Goal: Transaction & Acquisition: Purchase product/service

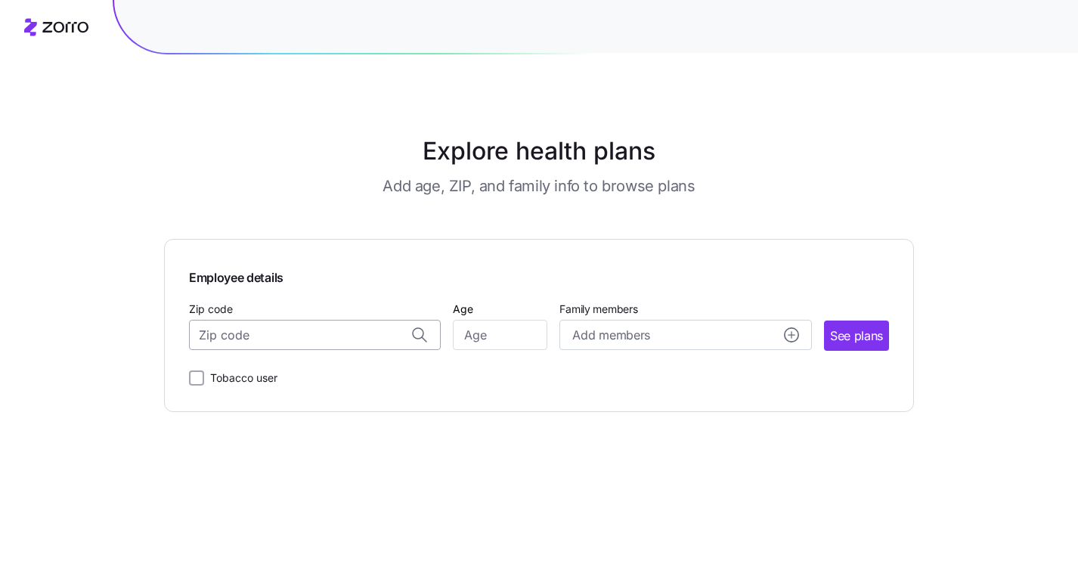
click at [283, 330] on input "Zip code" at bounding box center [315, 335] width 252 height 30
type input "80205"
click at [501, 336] on input "Age" at bounding box center [500, 335] width 95 height 30
type input "35"
click at [854, 340] on span "See plans" at bounding box center [856, 336] width 53 height 19
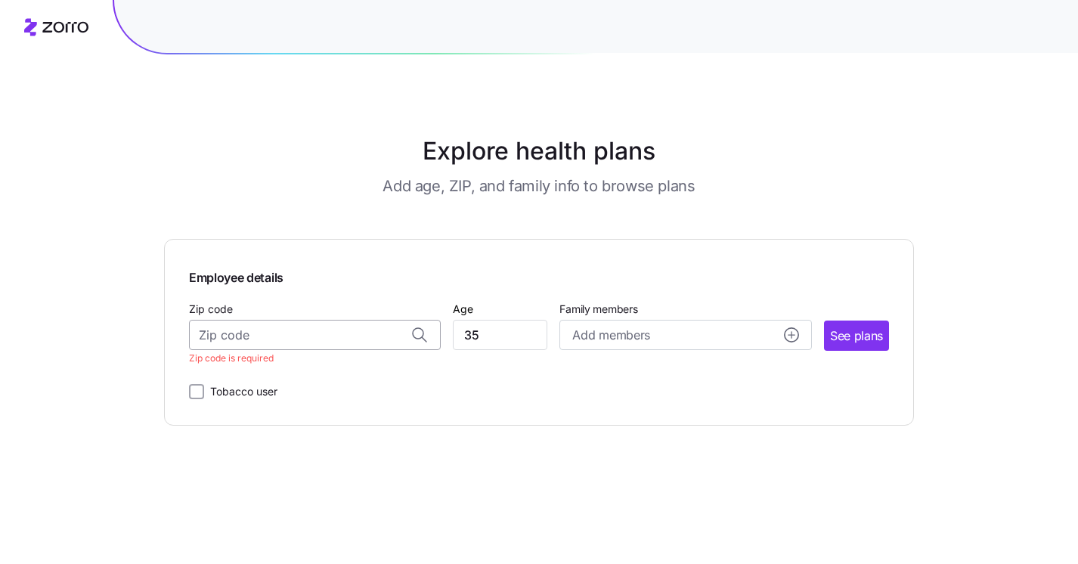
click at [230, 339] on input "Zip code" at bounding box center [315, 335] width 252 height 30
click at [252, 379] on span "80205, [GEOGRAPHIC_DATA], [GEOGRAPHIC_DATA]" at bounding box center [312, 375] width 212 height 19
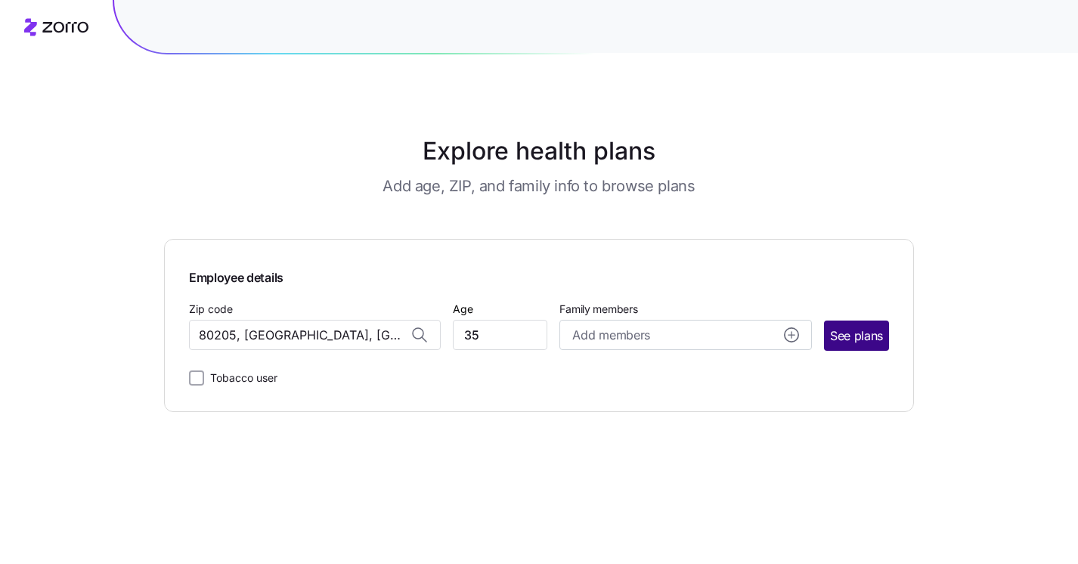
type input "80205, [GEOGRAPHIC_DATA], [GEOGRAPHIC_DATA]"
click at [857, 336] on span "See plans" at bounding box center [856, 336] width 53 height 19
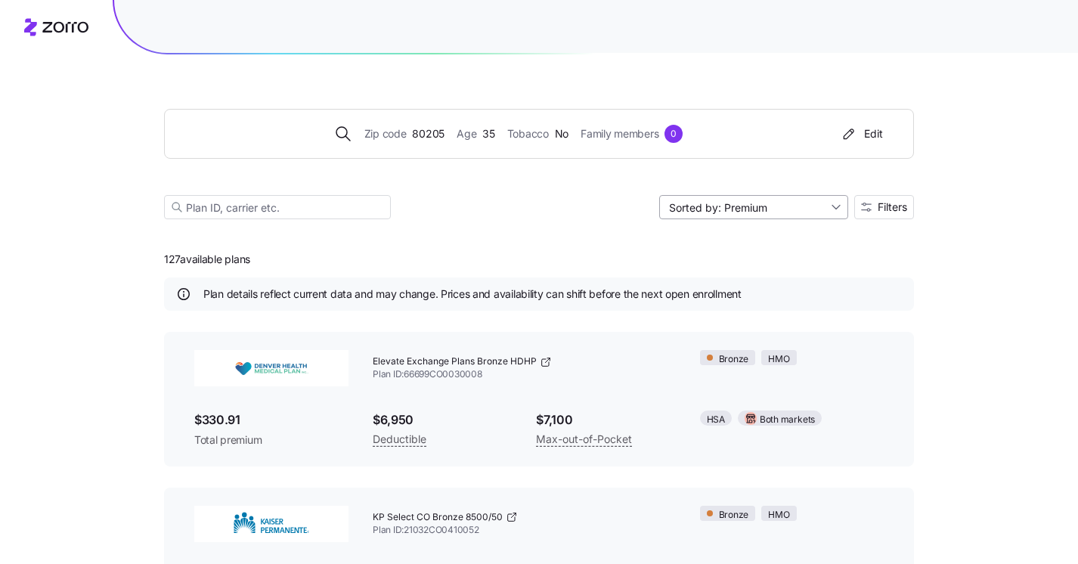
click at [824, 206] on input "Sorted by: Premium" at bounding box center [753, 207] width 189 height 24
click at [875, 206] on span "Filters" at bounding box center [884, 207] width 46 height 11
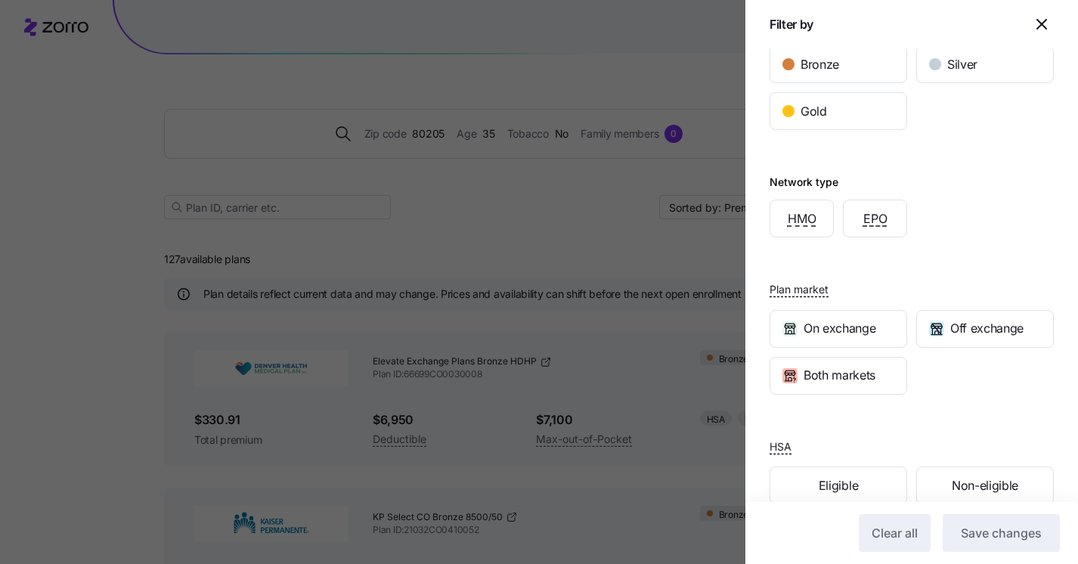
scroll to position [274, 0]
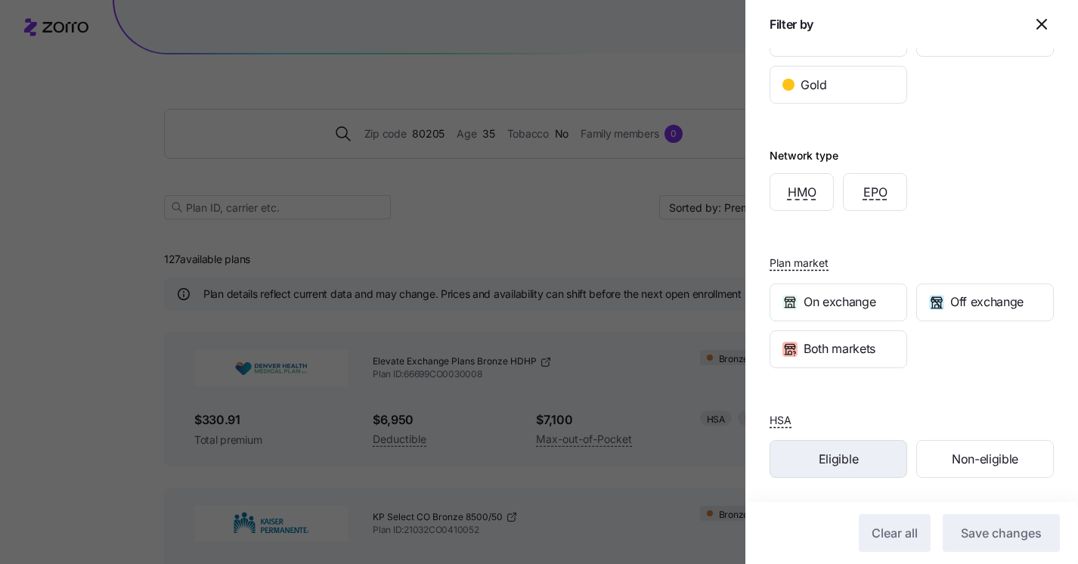
click at [857, 457] on span "Eligible" at bounding box center [838, 459] width 39 height 19
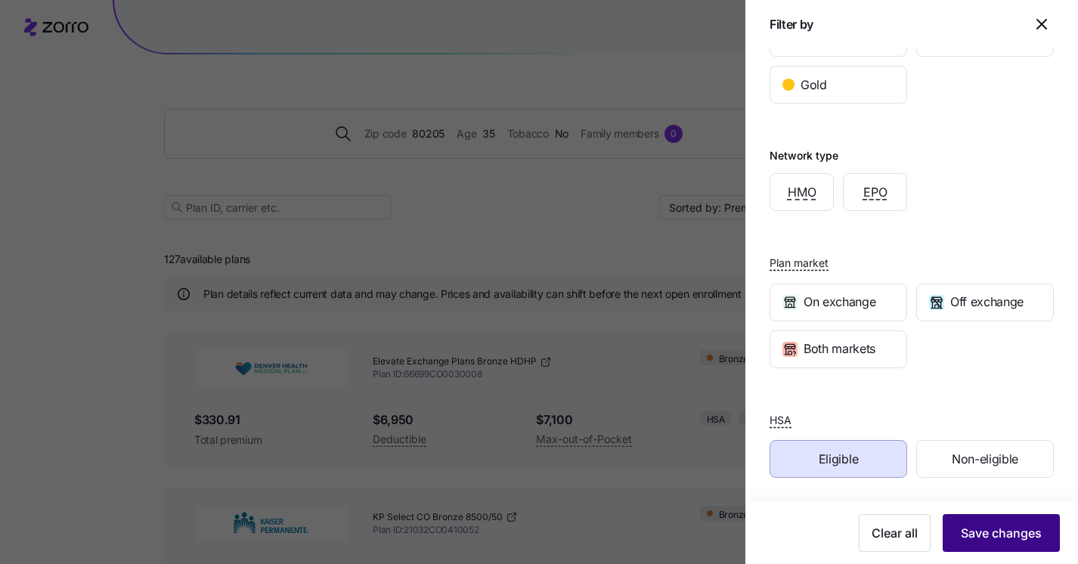
click at [996, 530] on span "Save changes" at bounding box center [1001, 533] width 81 height 18
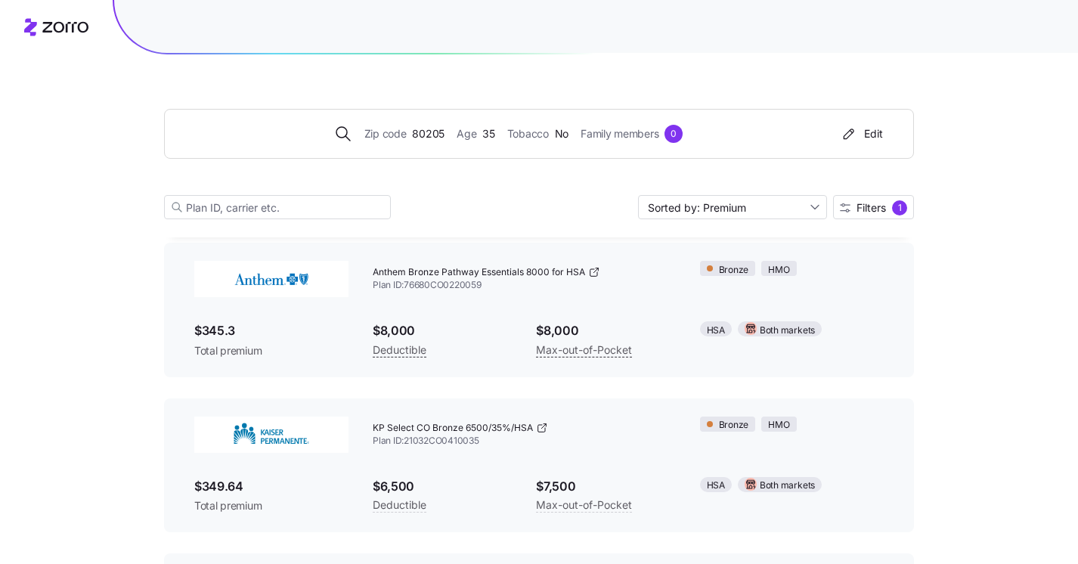
scroll to position [0, 0]
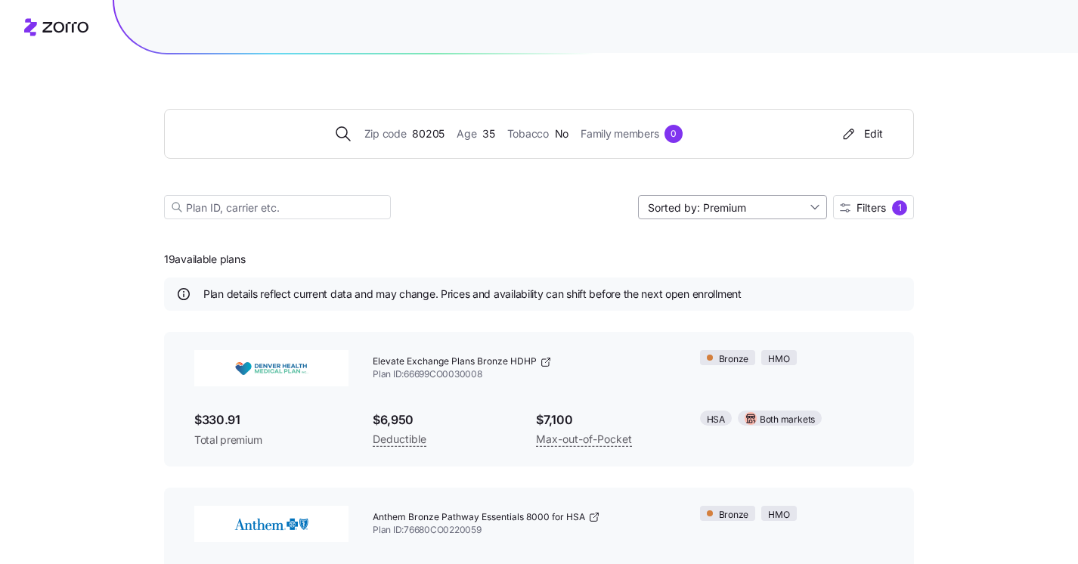
click at [782, 215] on input "Sorted by: Premium" at bounding box center [732, 207] width 189 height 24
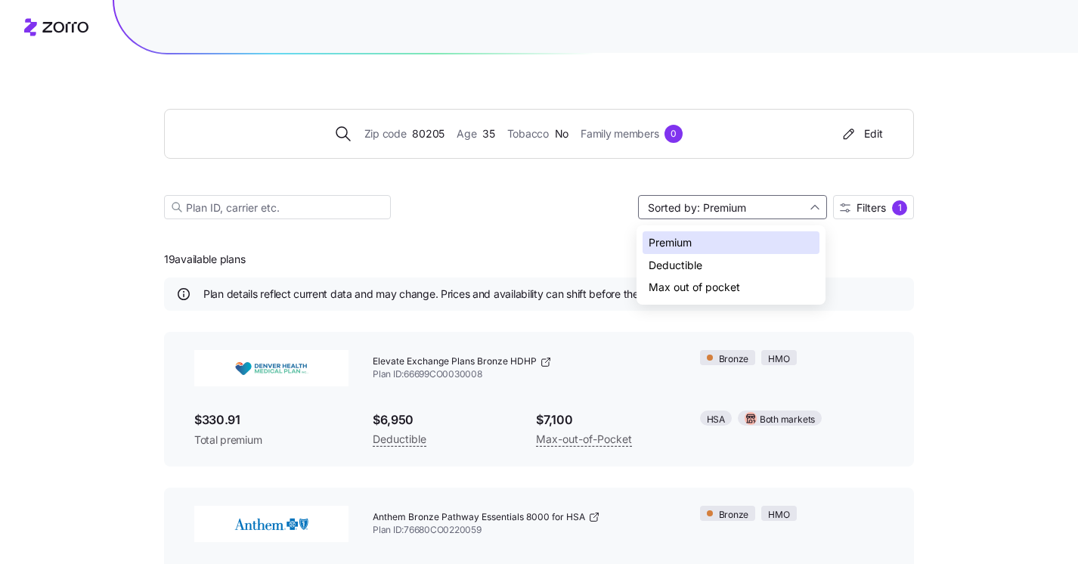
click at [740, 260] on div "Deductible" at bounding box center [731, 265] width 177 height 23
type input "Sorted by: Deductible"
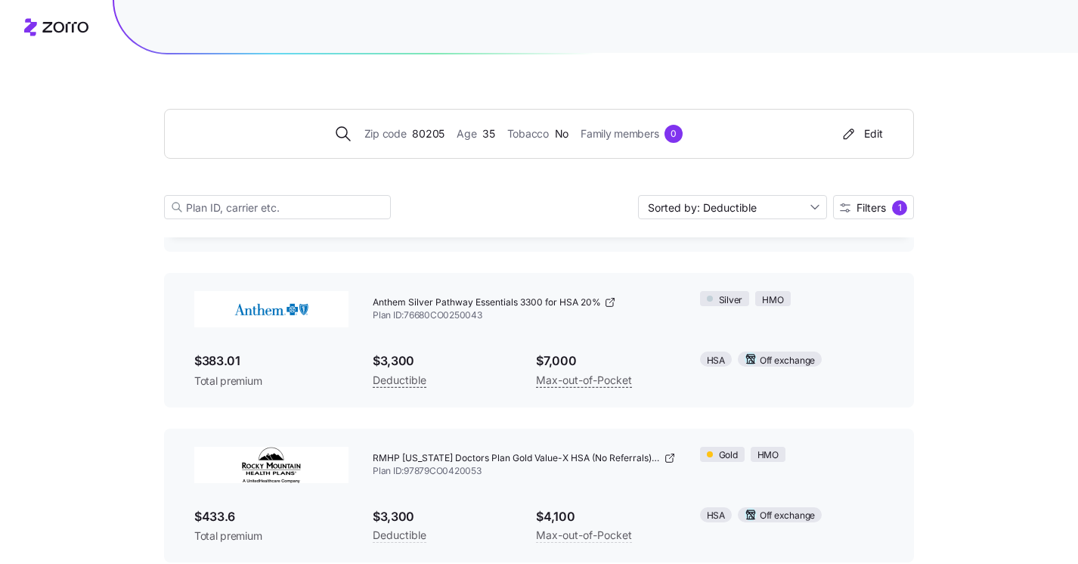
scroll to position [216, 0]
drag, startPoint x: 592, startPoint y: 299, endPoint x: 603, endPoint y: 299, distance: 10.6
click at [602, 299] on div "Anthem Silver Pathway Essentials 3300 for HSA 20%" at bounding box center [524, 301] width 303 height 13
click at [612, 300] on icon at bounding box center [610, 301] width 12 height 12
